Goal: Task Accomplishment & Management: Manage account settings

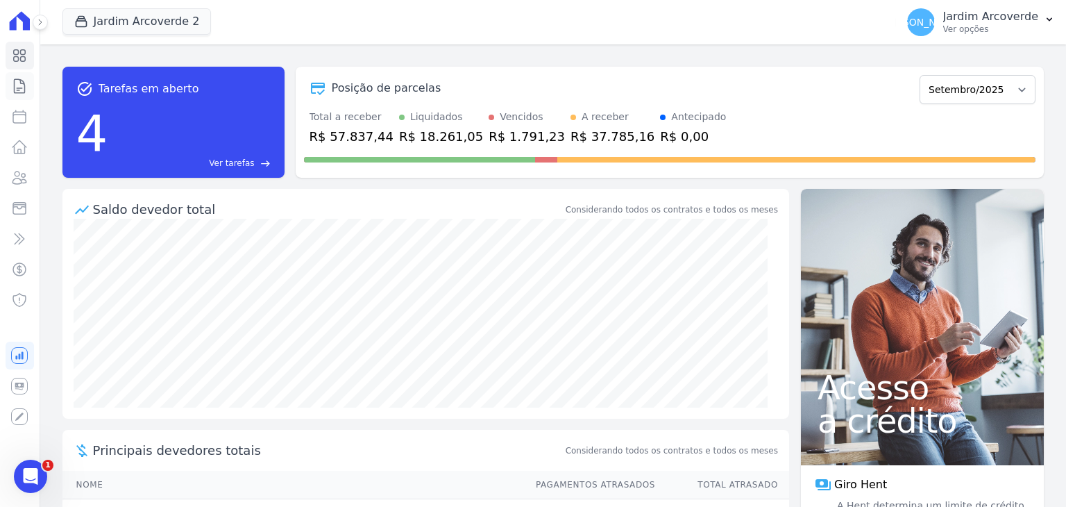
click at [24, 90] on icon at bounding box center [20, 86] width 10 height 14
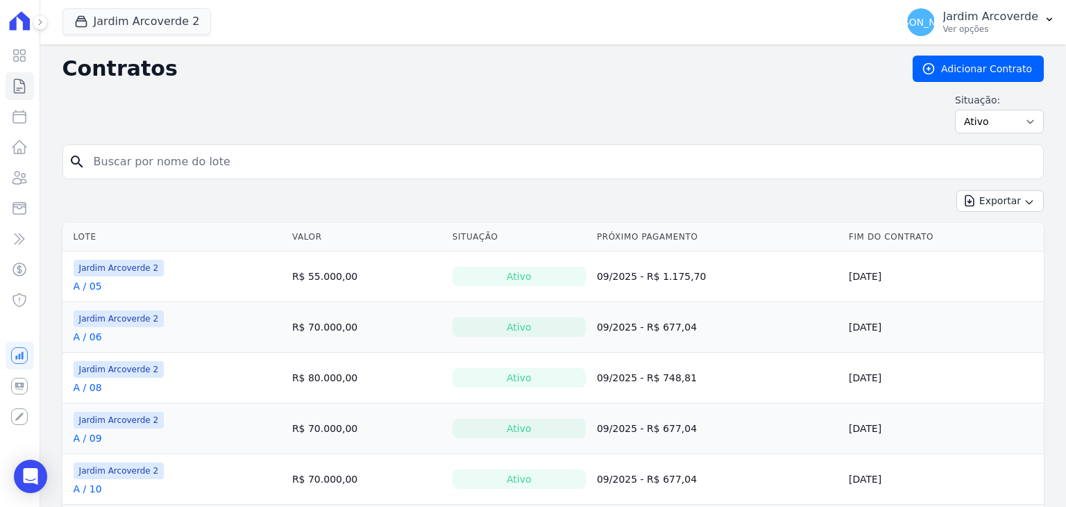
click at [228, 155] on input "search" at bounding box center [561, 162] width 952 height 28
type input "d / 02"
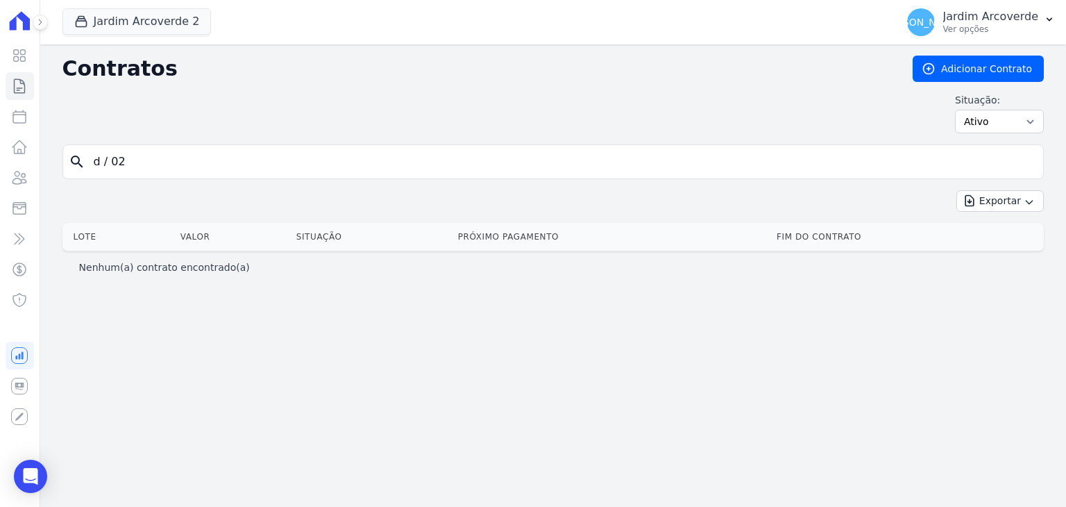
click at [108, 158] on input "d / 02" at bounding box center [561, 162] width 952 height 28
type input "d /02"
click at [655, 156] on input "d /02" at bounding box center [561, 162] width 952 height 28
click at [136, 160] on input "d /02" at bounding box center [561, 162] width 952 height 28
click at [135, 21] on button "Jardim Arcoverde 2" at bounding box center [136, 21] width 149 height 26
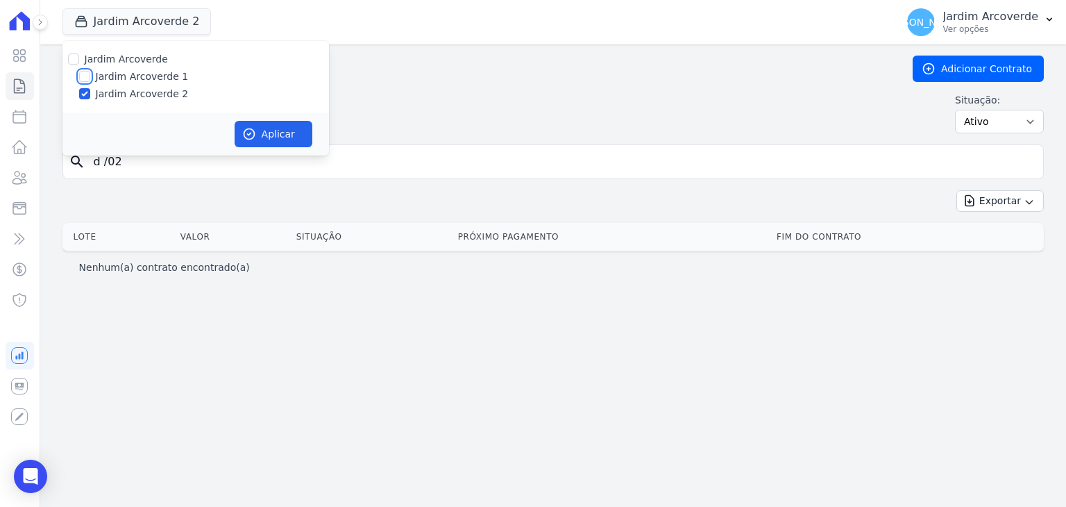
click at [89, 80] on input "Jardim Arcoverde 1" at bounding box center [84, 76] width 11 height 11
checkbox input "true"
click at [292, 133] on button "Aplicar" at bounding box center [274, 134] width 78 height 26
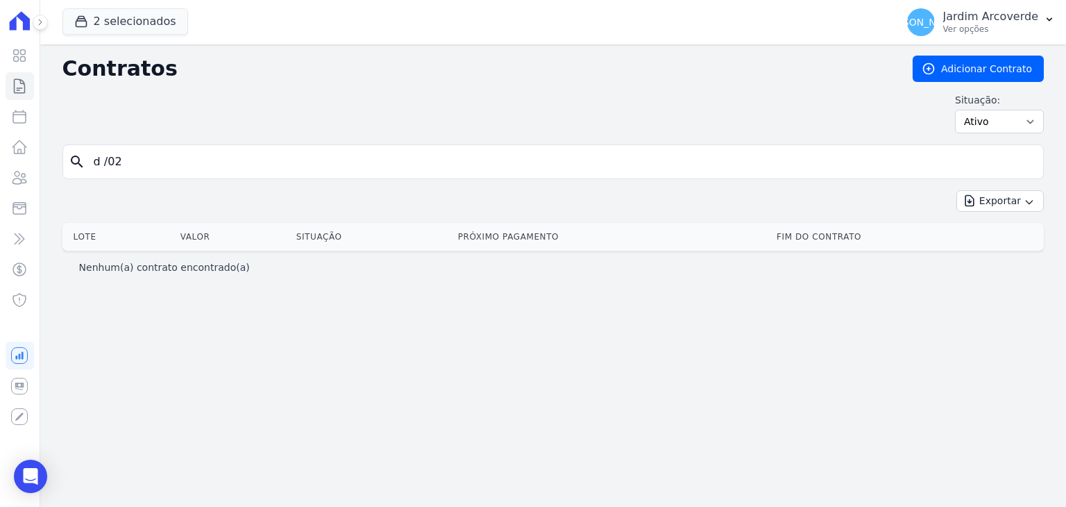
click at [109, 162] on input "d /02" at bounding box center [561, 162] width 952 height 28
type input "d / 02"
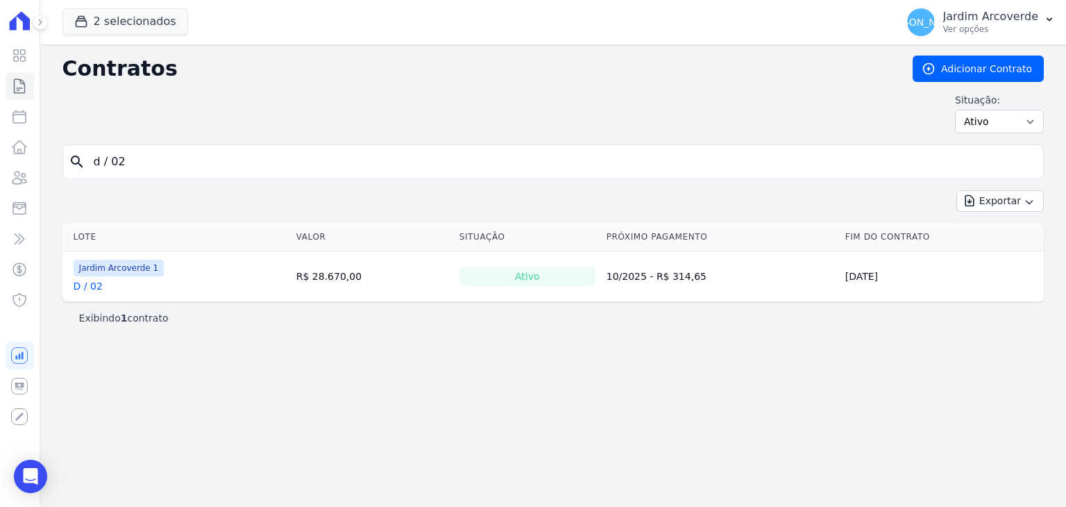
click at [90, 285] on link "D / 02" at bounding box center [88, 286] width 29 height 14
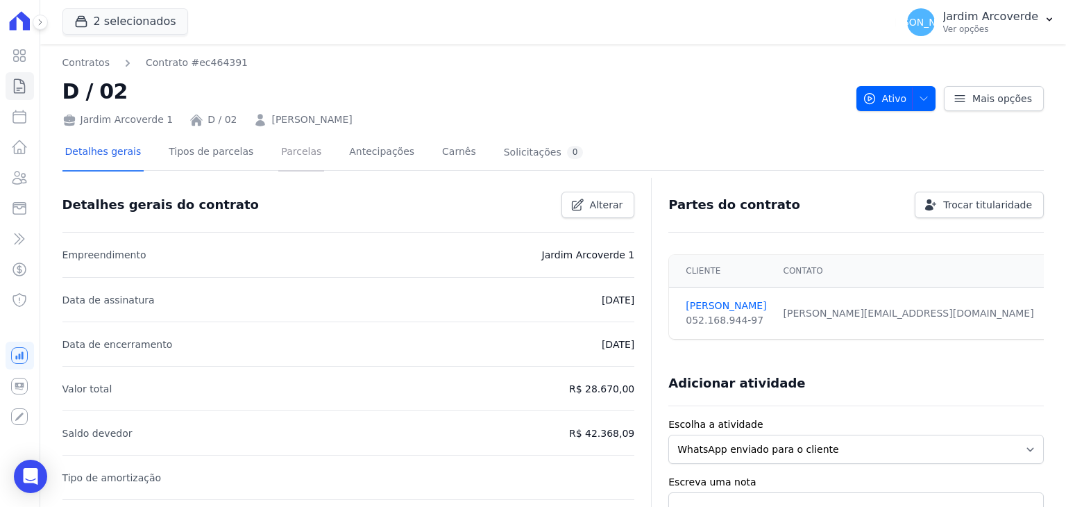
click at [278, 156] on link "Parcelas" at bounding box center [301, 153] width 46 height 37
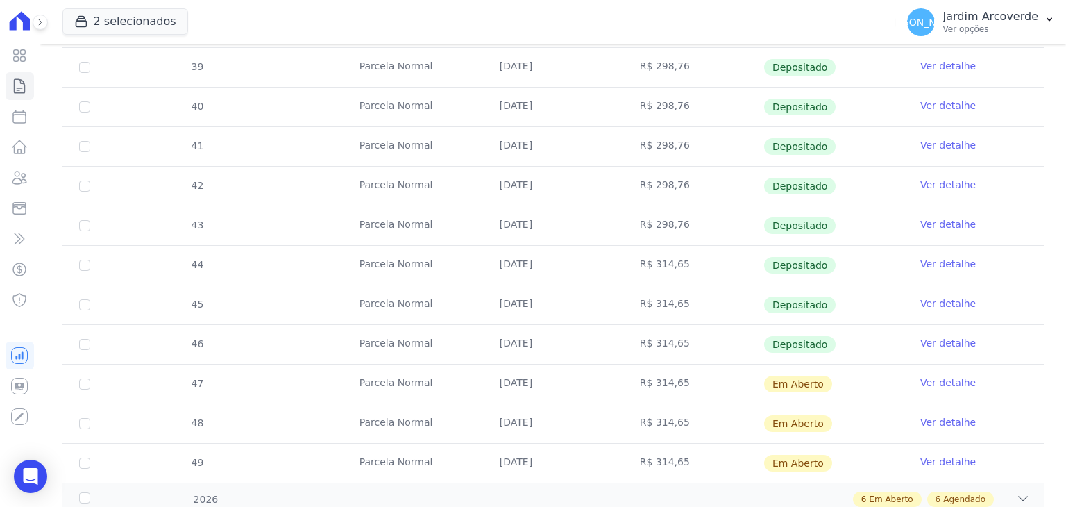
scroll to position [416, 0]
click at [934, 296] on link "Ver detalhe" at bounding box center [948, 302] width 56 height 14
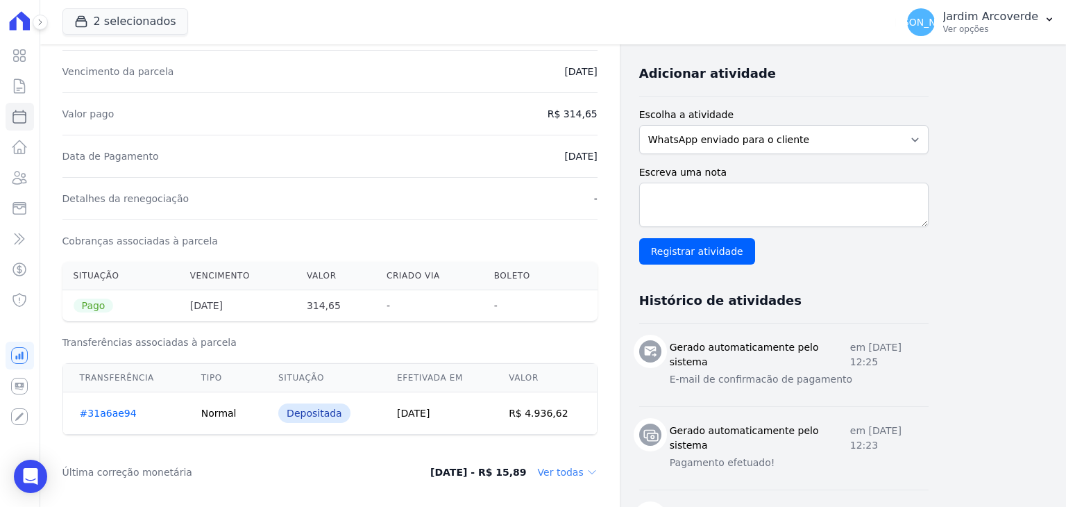
scroll to position [347, 0]
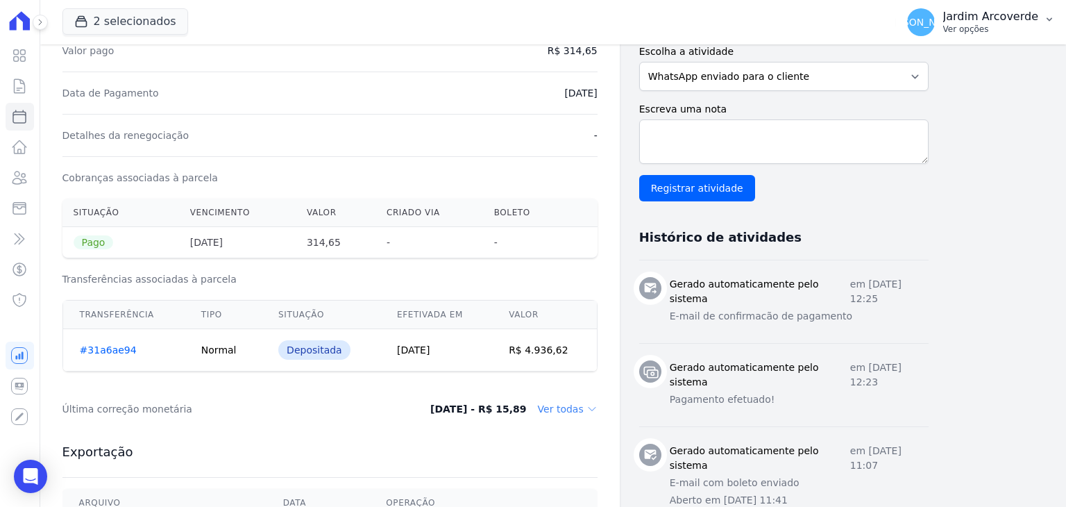
click at [969, 26] on p "Ver opções" at bounding box center [990, 29] width 95 height 11
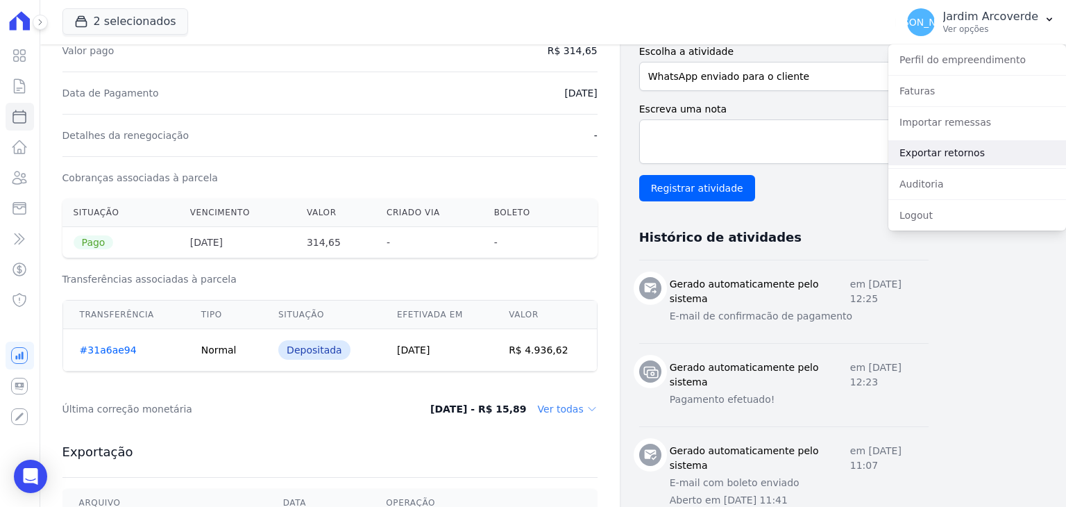
click at [974, 153] on link "Exportar retornos" at bounding box center [977, 152] width 178 height 25
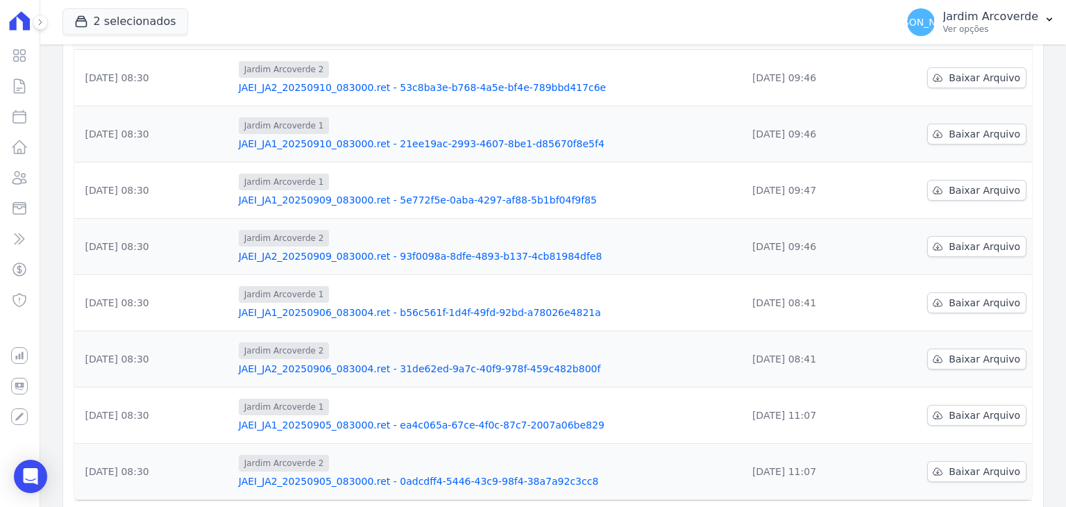
scroll to position [353, 0]
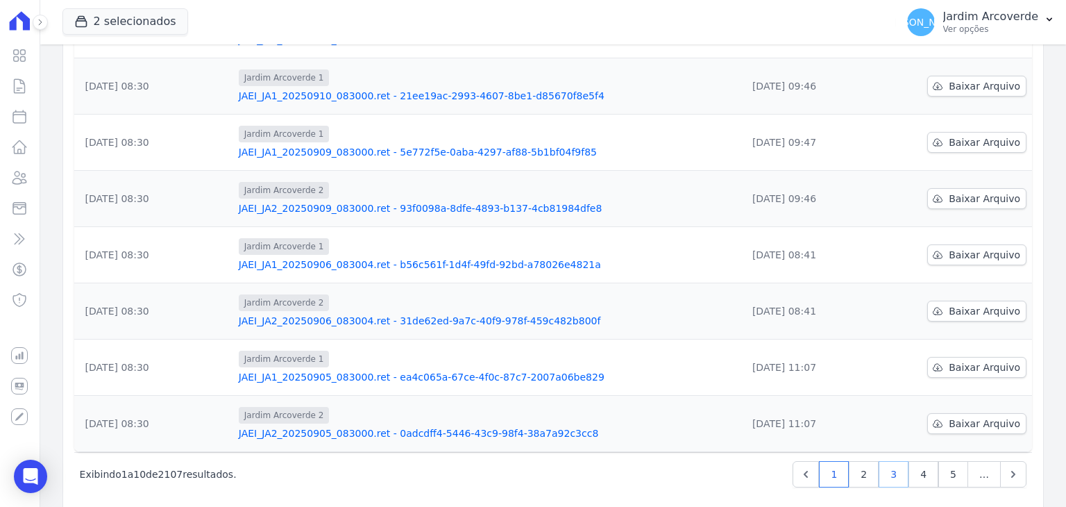
click at [883, 464] on link "3" at bounding box center [894, 474] width 30 height 26
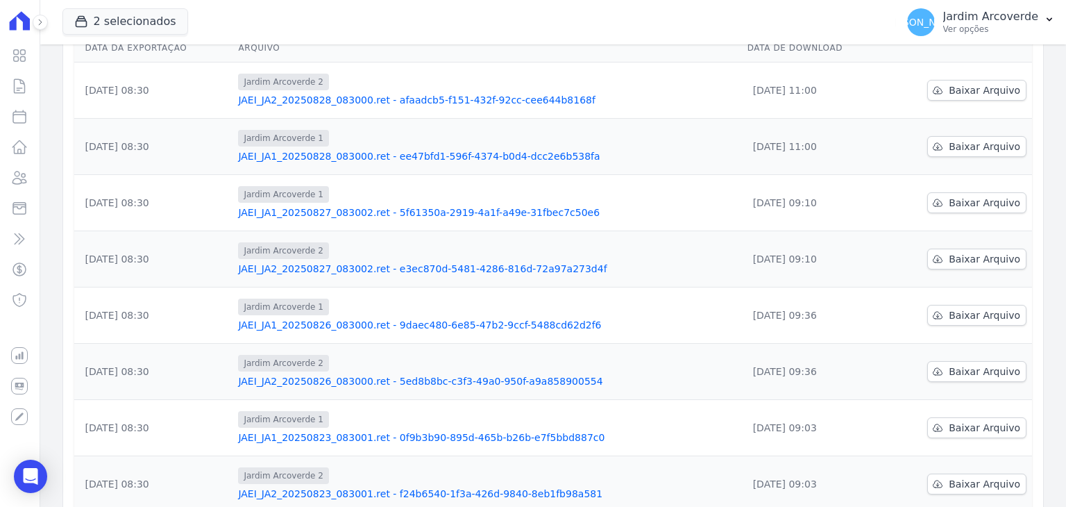
scroll to position [353, 0]
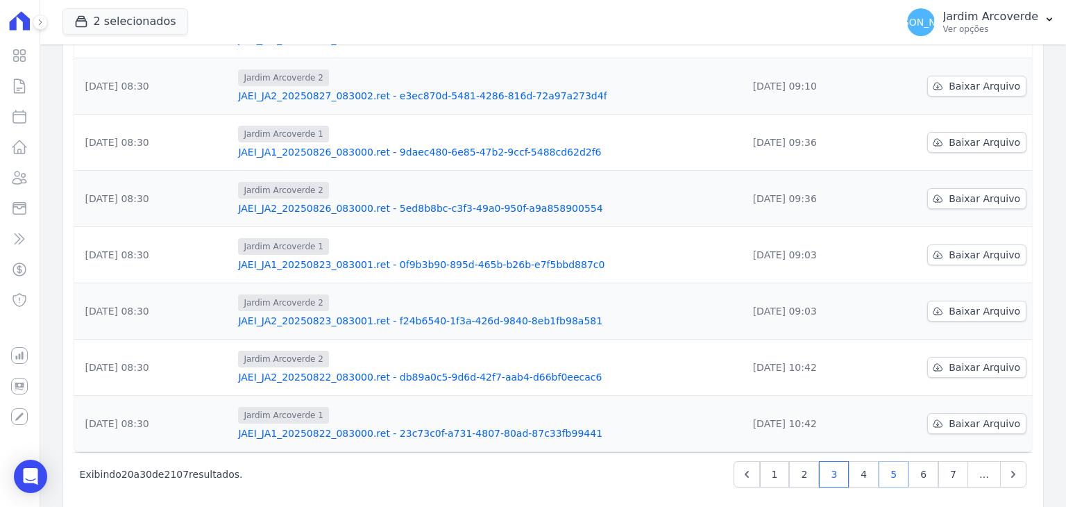
click at [886, 462] on link "5" at bounding box center [894, 474] width 30 height 26
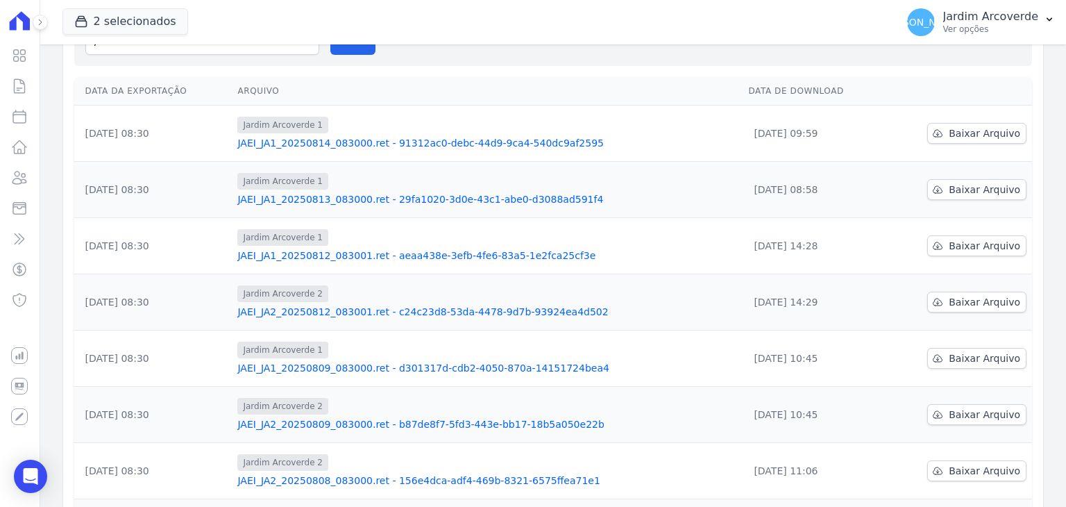
scroll to position [139, 0]
click at [965, 237] on span "Baixar Arquivo" at bounding box center [984, 244] width 71 height 14
click at [949, 294] on span "Baixar Arquivo" at bounding box center [984, 301] width 71 height 14
click at [22, 91] on icon at bounding box center [19, 86] width 17 height 17
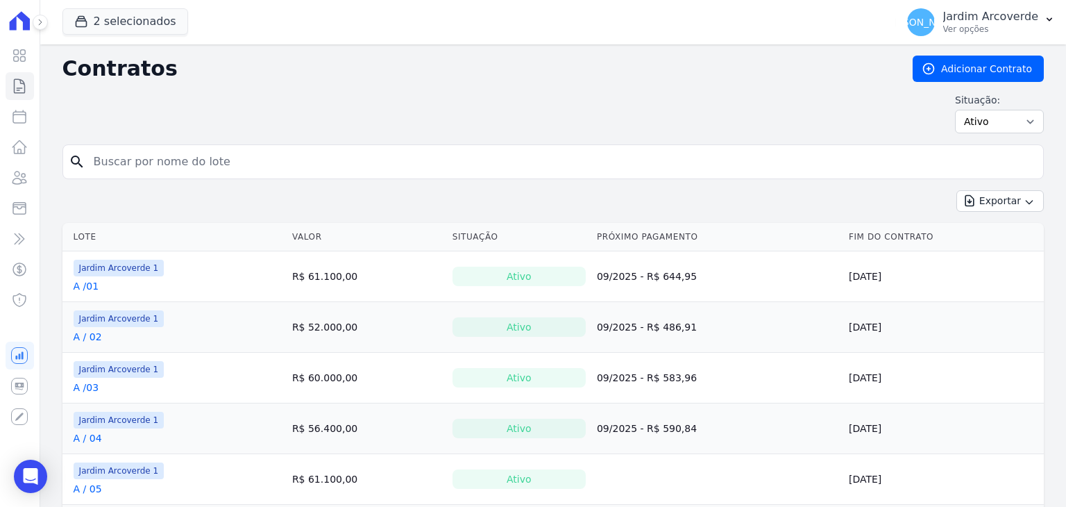
click at [200, 153] on input "search" at bounding box center [561, 162] width 952 height 28
type input "g / 11"
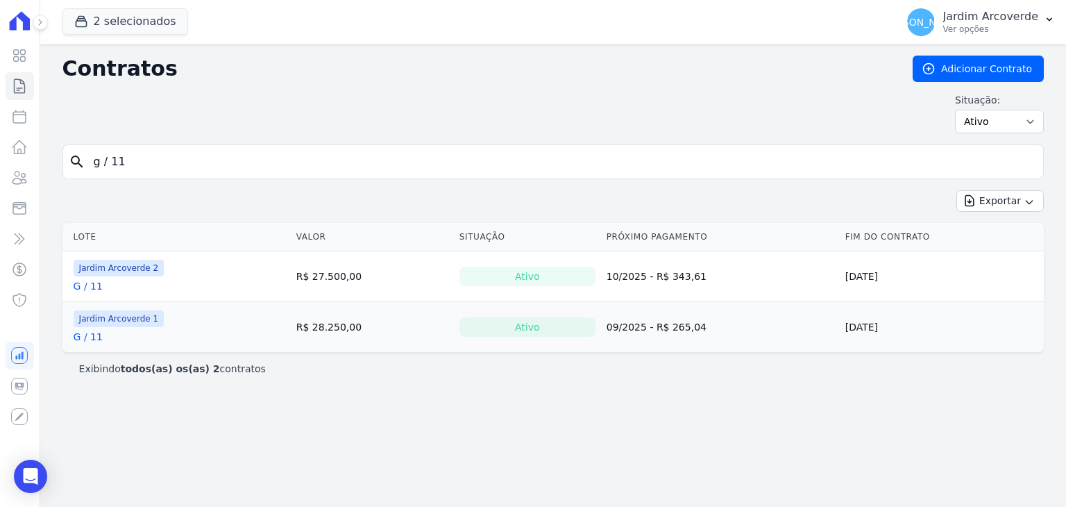
click at [89, 333] on link "G / 11" at bounding box center [88, 337] width 29 height 14
click at [86, 287] on link "G / 11" at bounding box center [88, 286] width 29 height 14
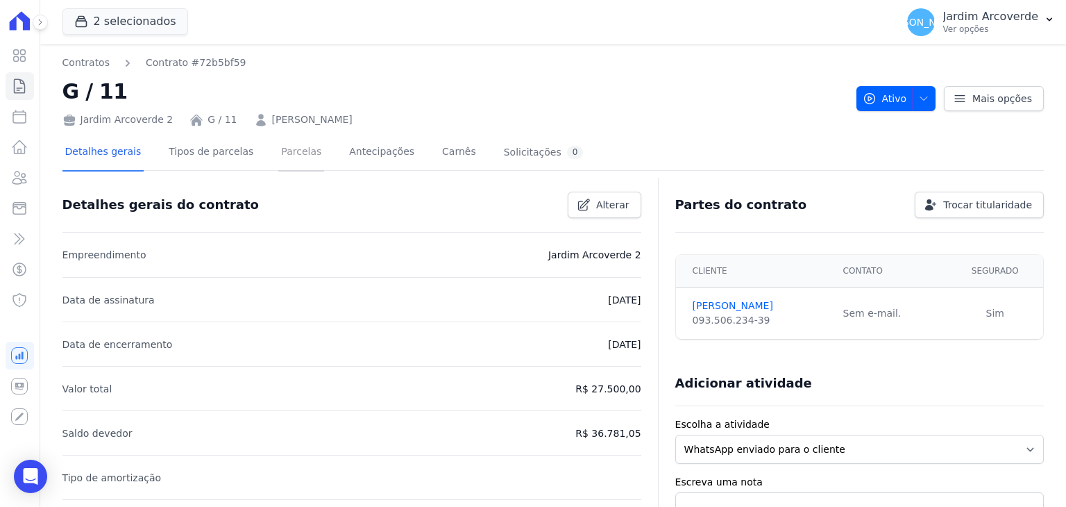
click at [286, 159] on link "Parcelas" at bounding box center [301, 153] width 46 height 37
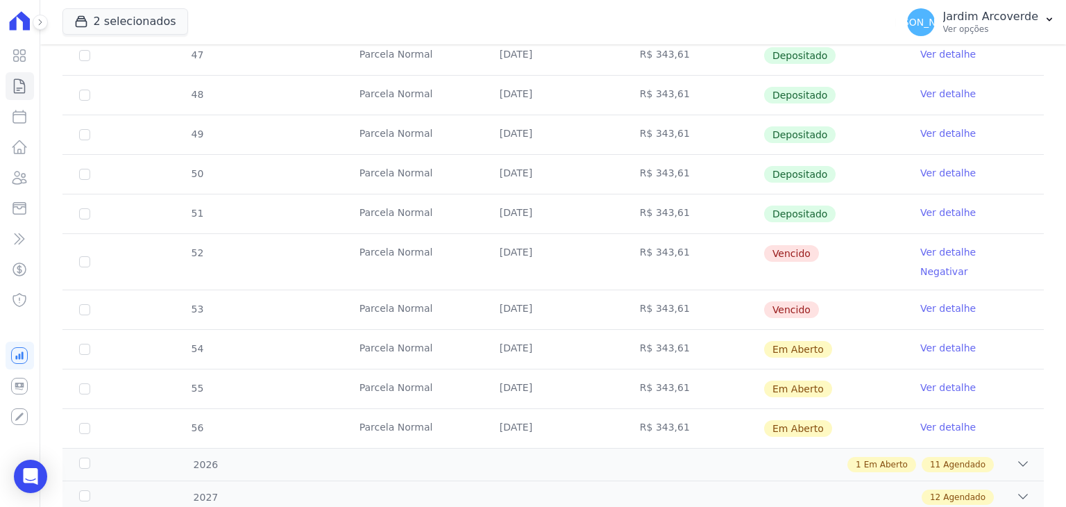
scroll to position [486, 0]
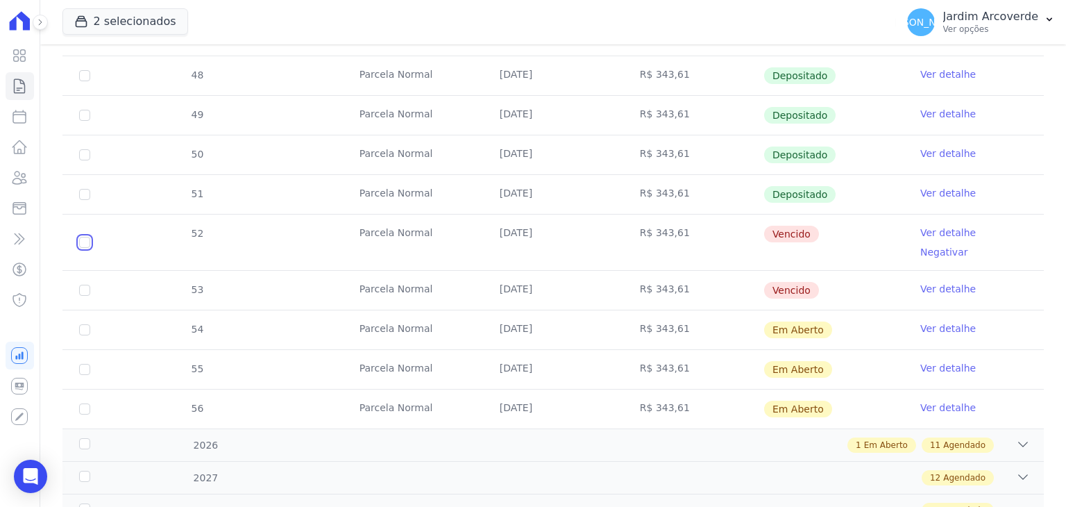
click at [86, 237] on input "checkbox" at bounding box center [84, 242] width 11 height 11
checkbox input "true"
click at [82, 285] on input "checkbox" at bounding box center [84, 290] width 11 height 11
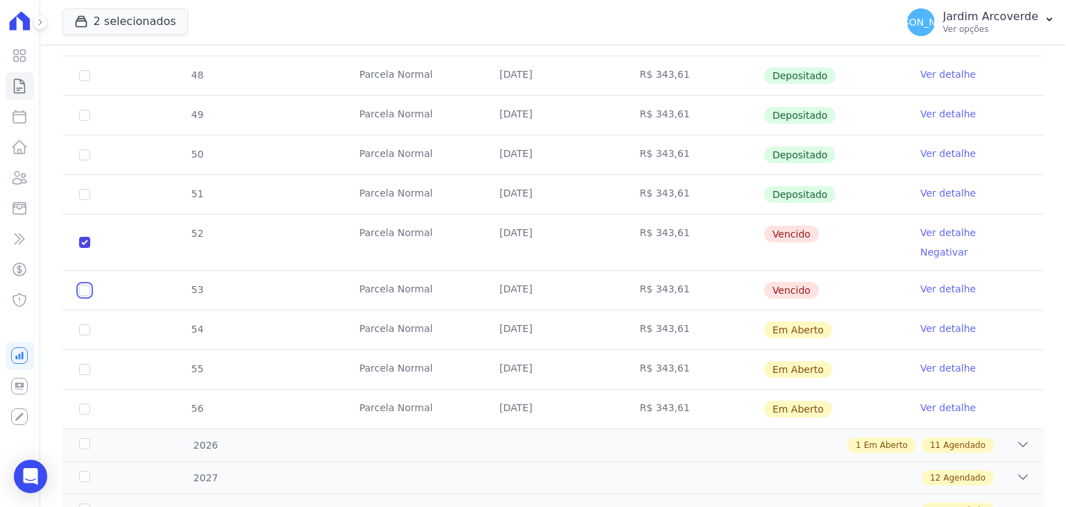
checkbox input "true"
click at [89, 324] on input "checkbox" at bounding box center [84, 329] width 11 height 11
checkbox input "true"
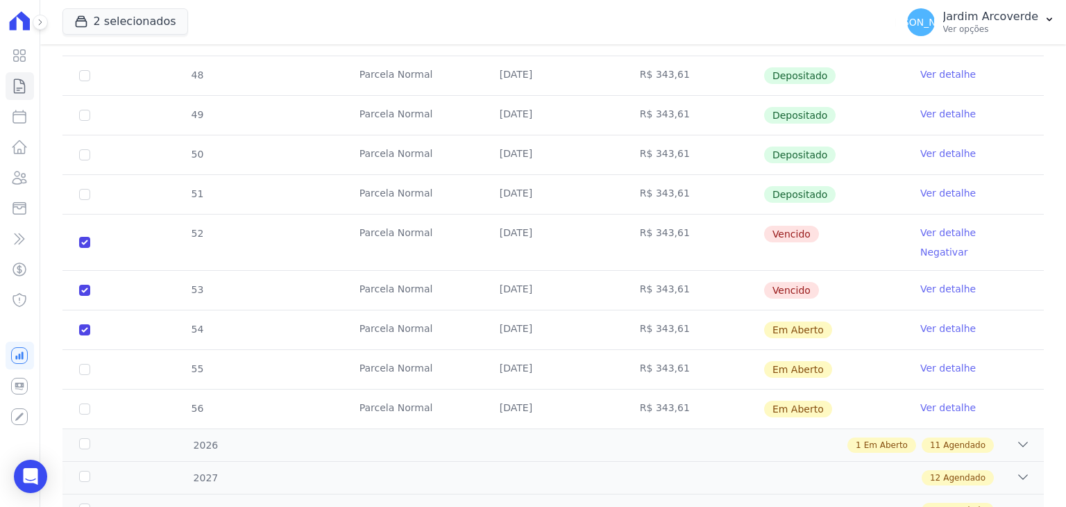
click at [94, 350] on td "55" at bounding box center [84, 369] width 44 height 39
click at [83, 364] on input "checkbox" at bounding box center [84, 369] width 11 height 11
checkbox input "true"
click at [84, 403] on input "checkbox" at bounding box center [84, 408] width 11 height 11
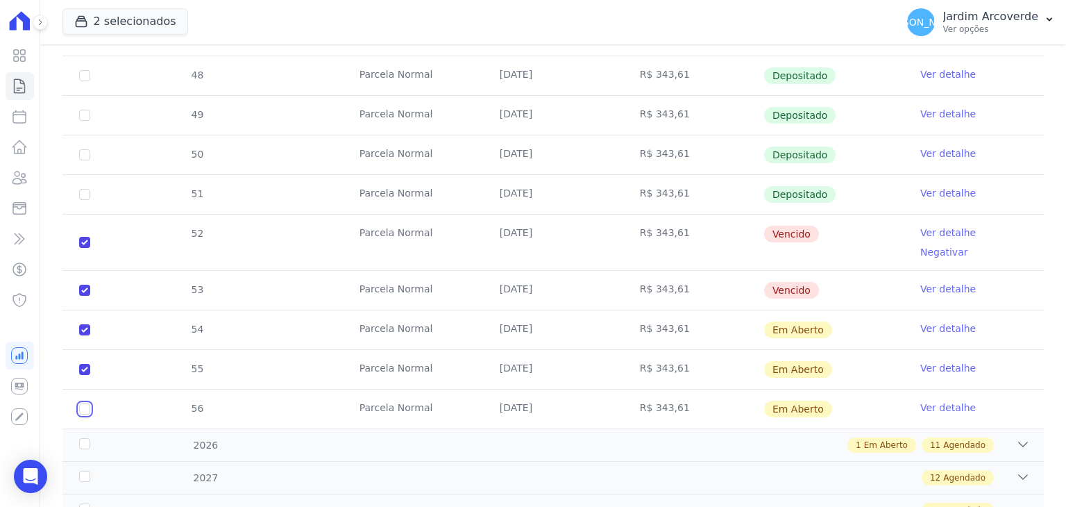
checkbox input "true"
click at [944, 439] on span "Agendado" at bounding box center [964, 445] width 42 height 12
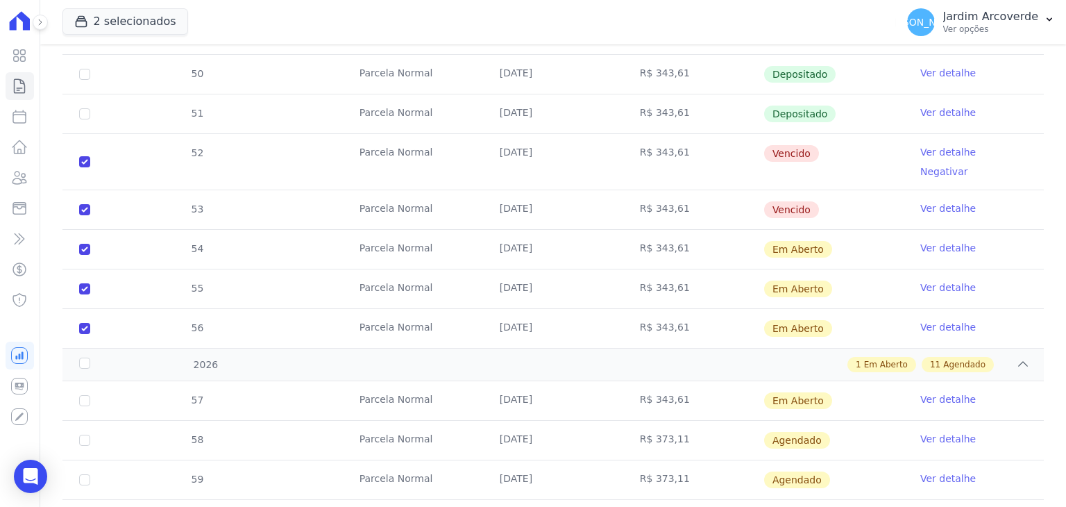
scroll to position [694, 0]
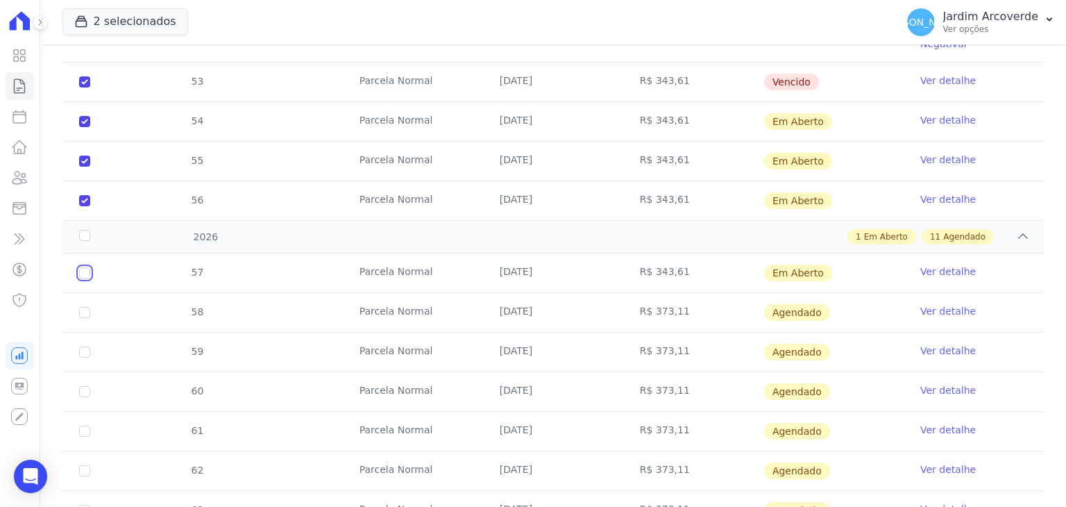
click at [82, 267] on input "checkbox" at bounding box center [84, 272] width 11 height 11
checkbox input "true"
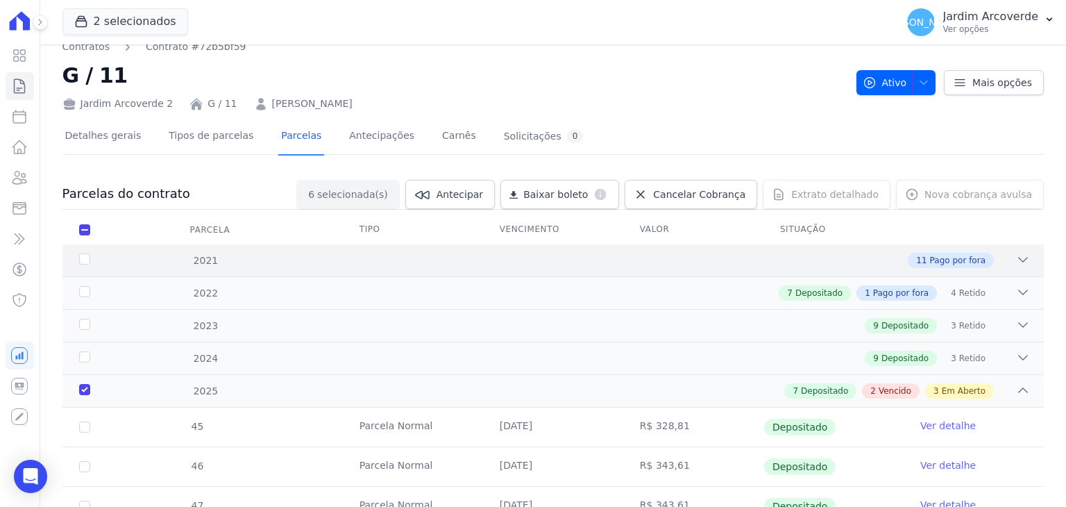
scroll to position [0, 0]
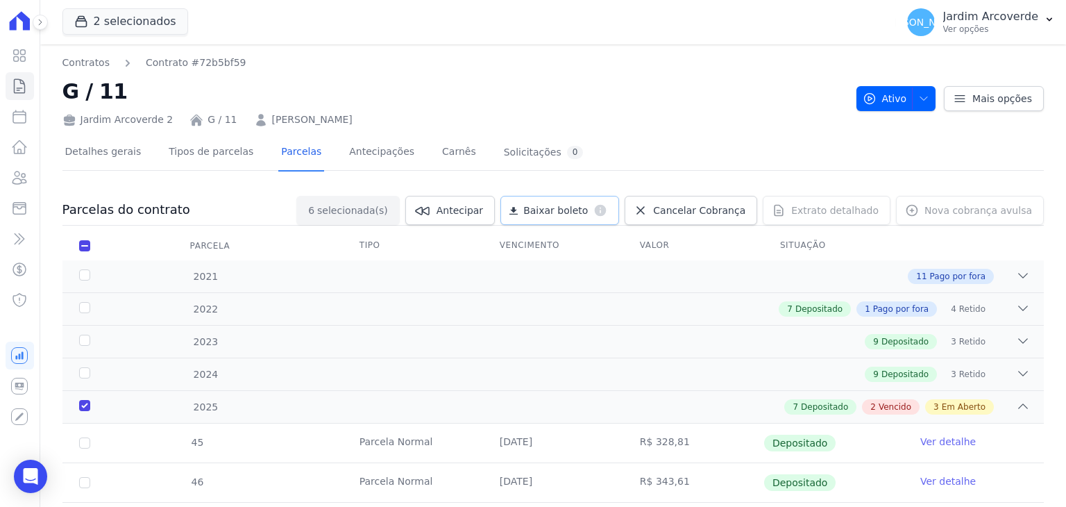
click at [587, 208] on span "Baixar boleto" at bounding box center [555, 210] width 65 height 14
